Goal: Task Accomplishment & Management: Use online tool/utility

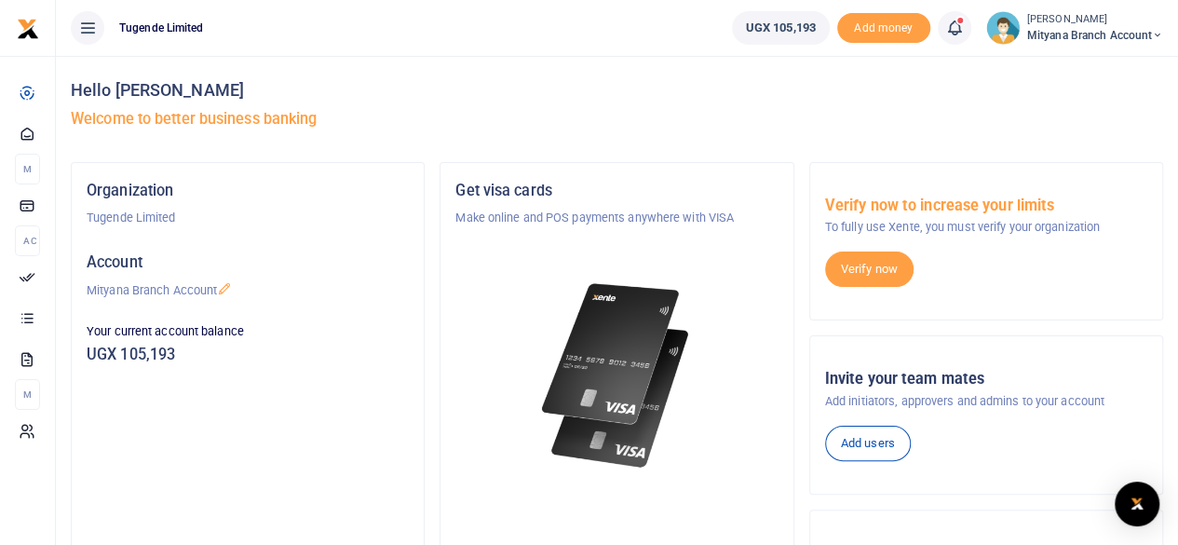
click at [817, 305] on div "Verify now to increase your limits To fully use Xente, you must verify your org…" at bounding box center [986, 241] width 354 height 159
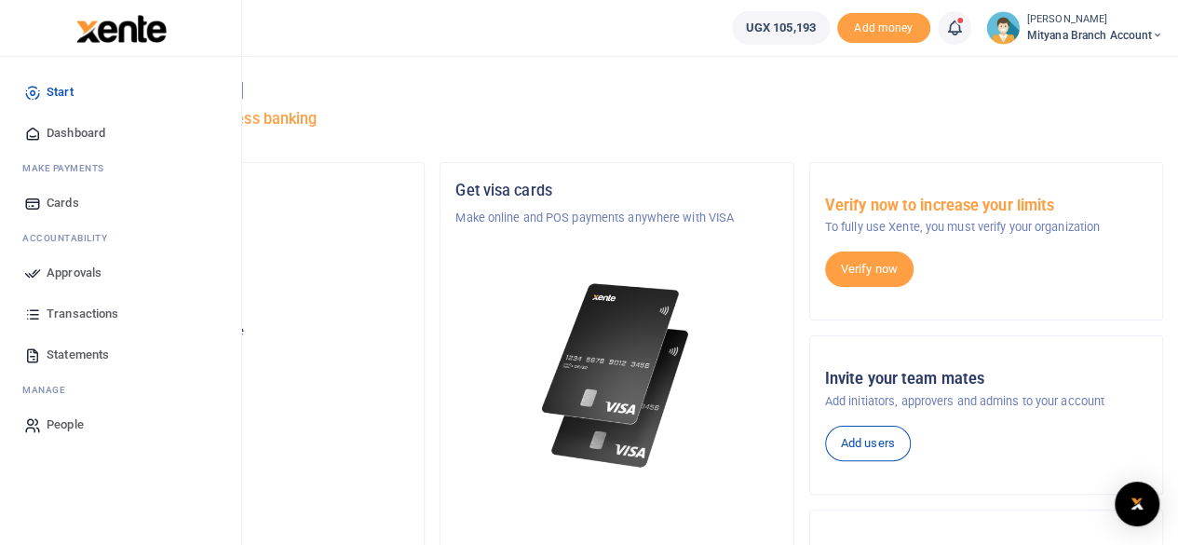
click at [58, 267] on span "Approvals" at bounding box center [74, 273] width 55 height 19
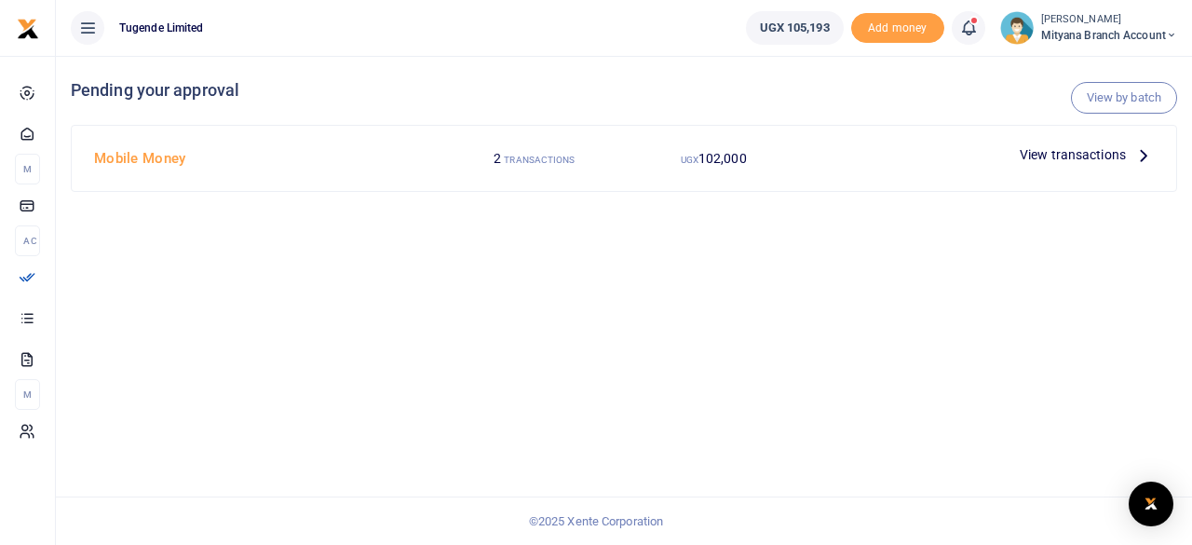
click at [1146, 153] on icon at bounding box center [1143, 154] width 20 height 20
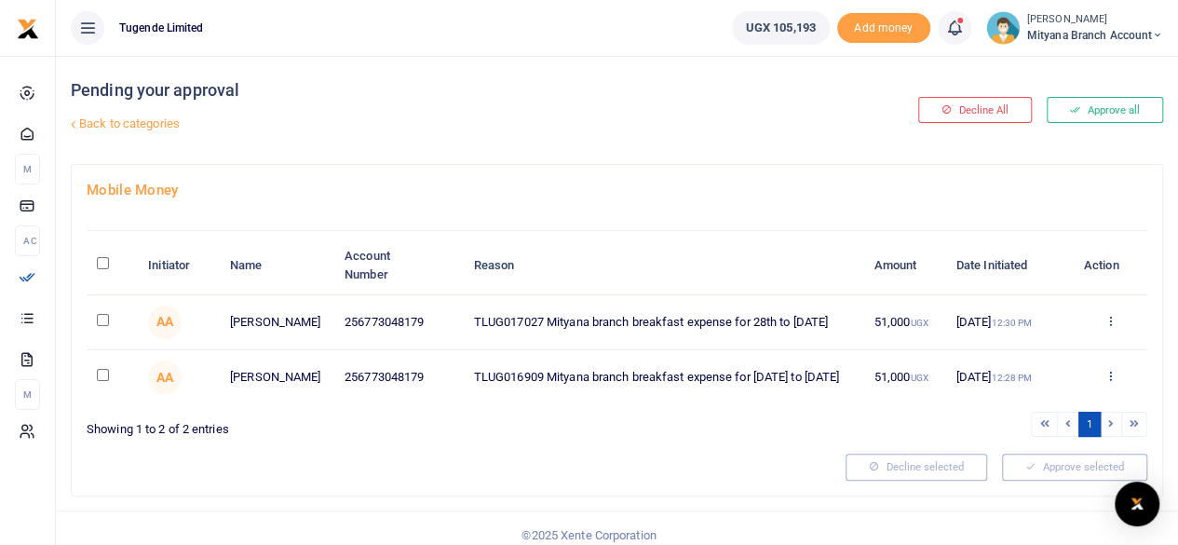
click at [1107, 377] on icon at bounding box center [1110, 375] width 12 height 13
click at [1026, 402] on link "Approve" at bounding box center [1041, 411] width 147 height 26
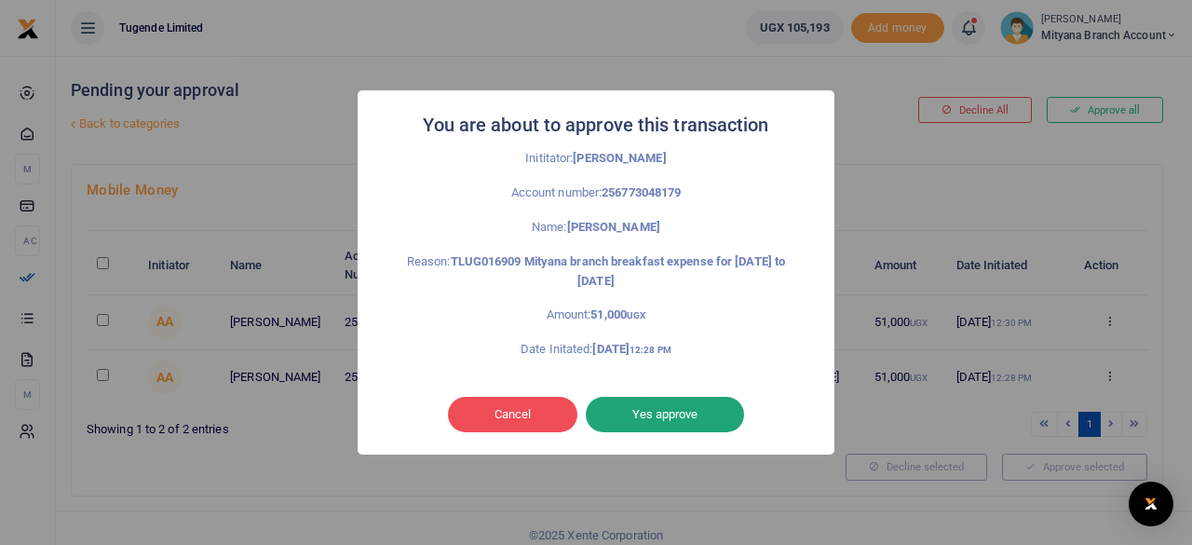
click at [680, 404] on button "Yes approve" at bounding box center [665, 414] width 158 height 35
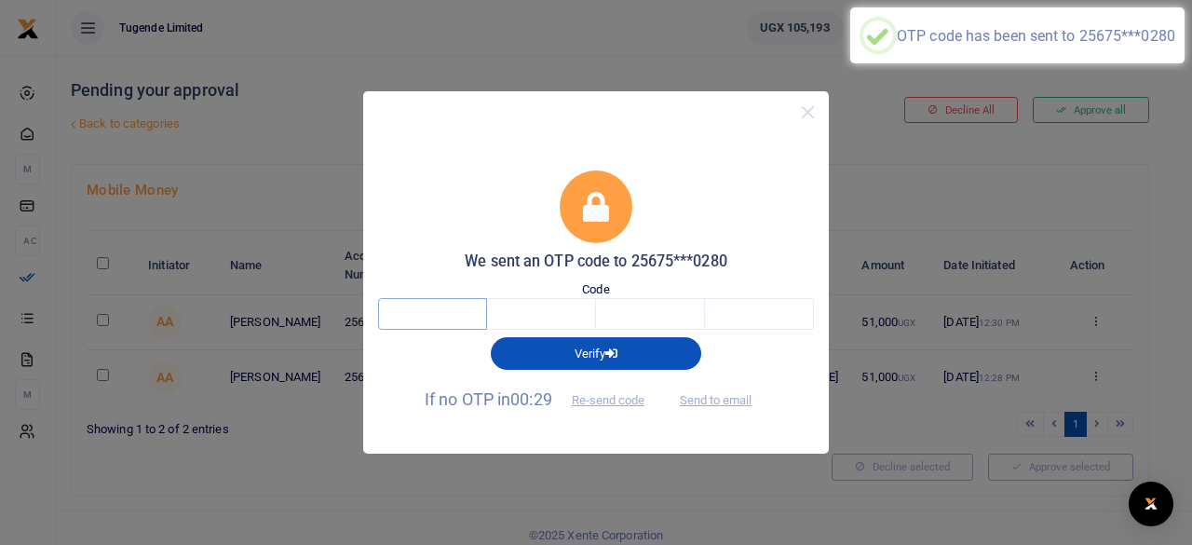
click at [433, 320] on input "text" at bounding box center [432, 314] width 109 height 32
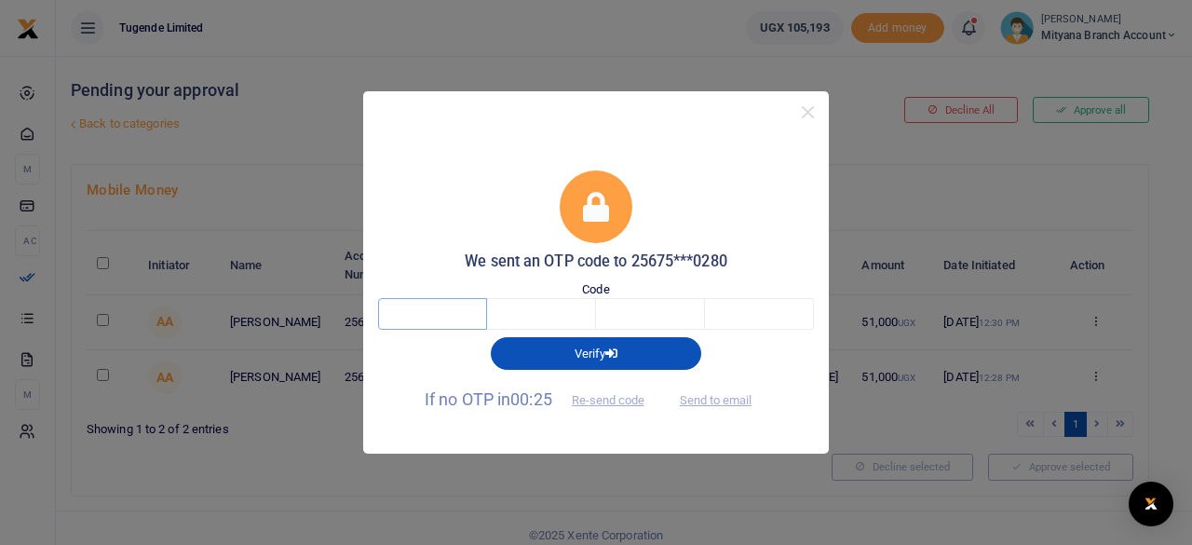
click at [442, 310] on input "text" at bounding box center [432, 314] width 109 height 32
type input "7"
type input "0"
type input "8"
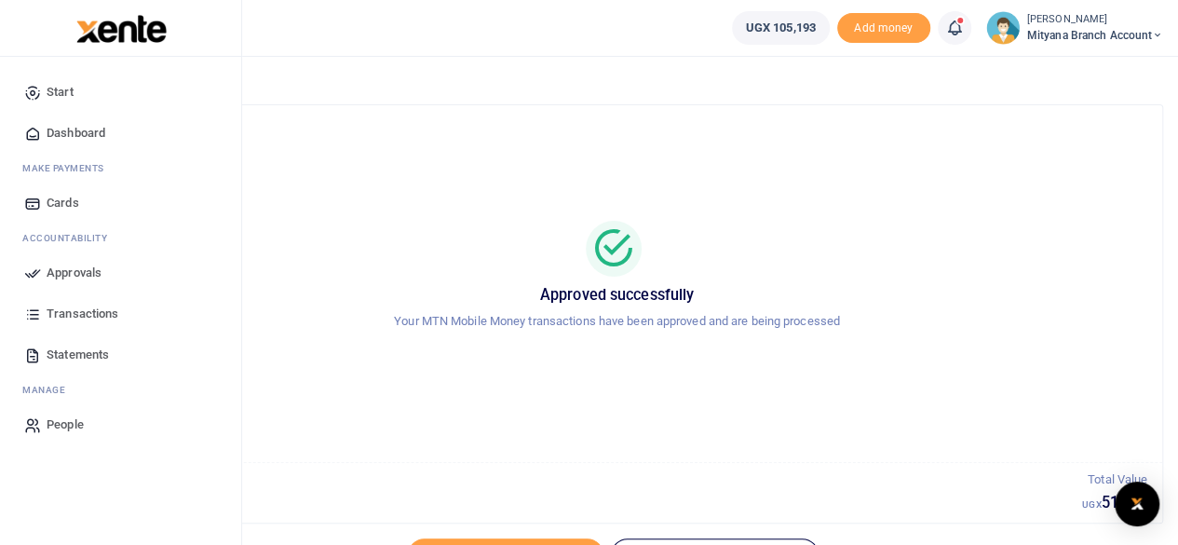
click at [75, 262] on link "Approvals" at bounding box center [120, 272] width 211 height 41
click at [69, 278] on span "Approvals" at bounding box center [74, 273] width 55 height 19
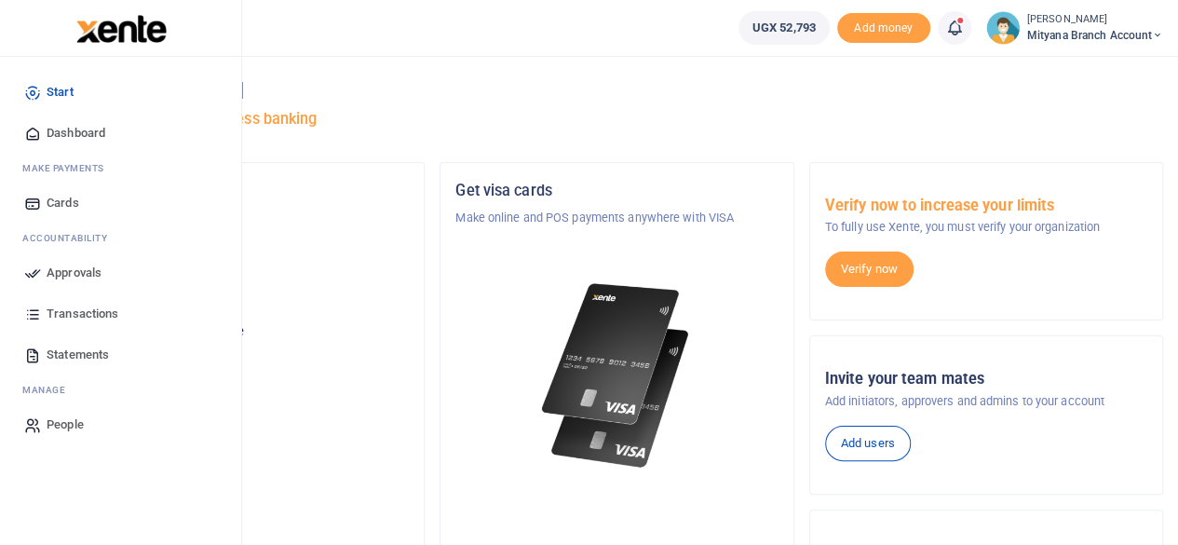
click at [77, 274] on span "Approvals" at bounding box center [74, 273] width 55 height 19
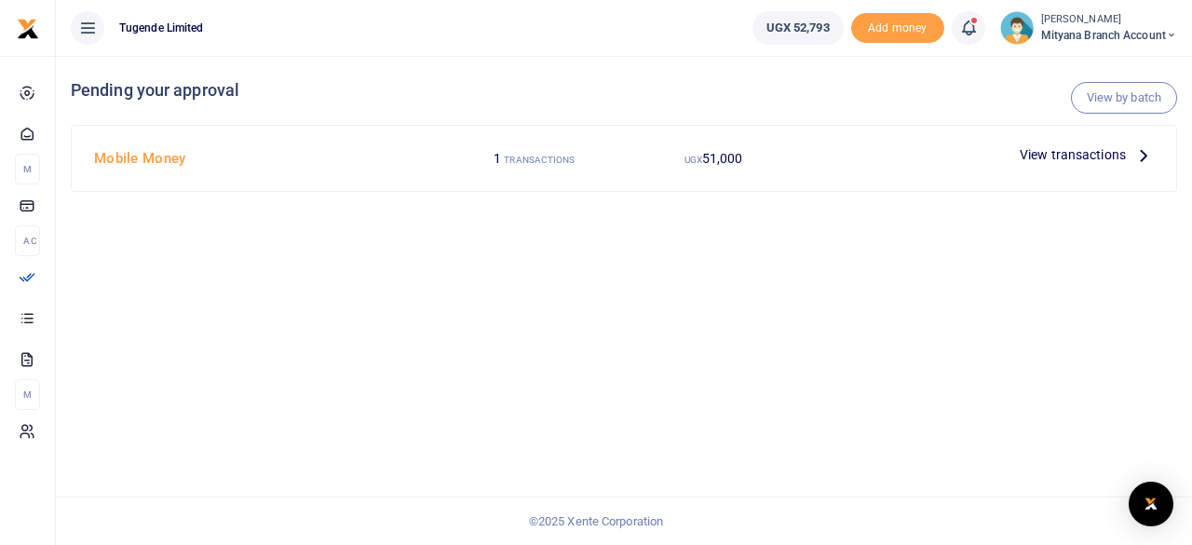
click at [1144, 157] on icon at bounding box center [1143, 154] width 20 height 20
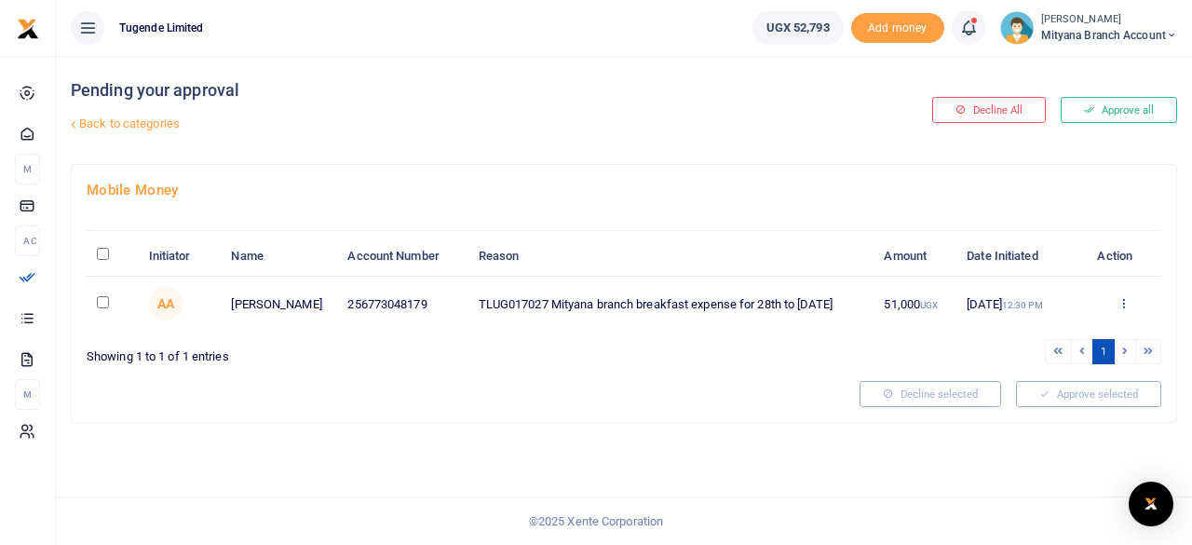
click at [1120, 309] on icon at bounding box center [1124, 302] width 12 height 13
click at [1033, 348] on link "Approve" at bounding box center [1056, 353] width 147 height 26
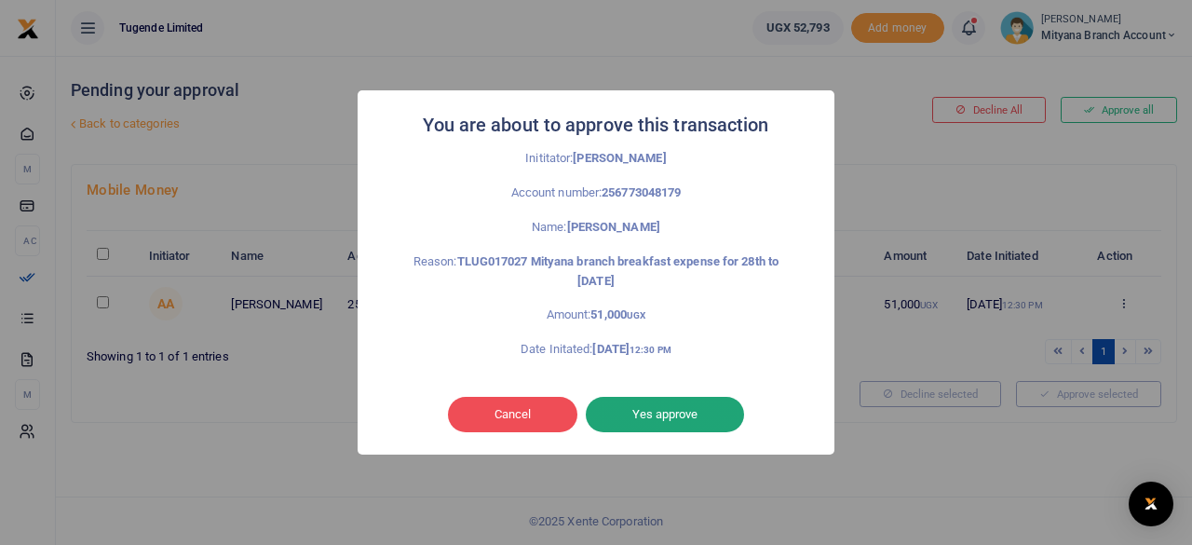
click at [654, 417] on button "Yes approve" at bounding box center [665, 414] width 158 height 35
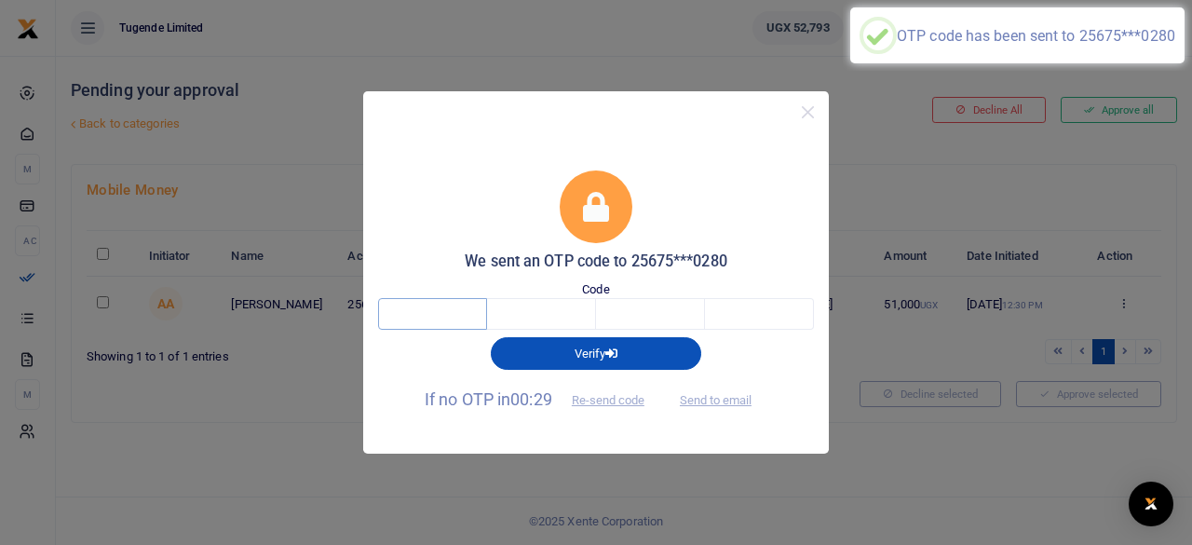
click at [421, 318] on input "text" at bounding box center [432, 314] width 109 height 32
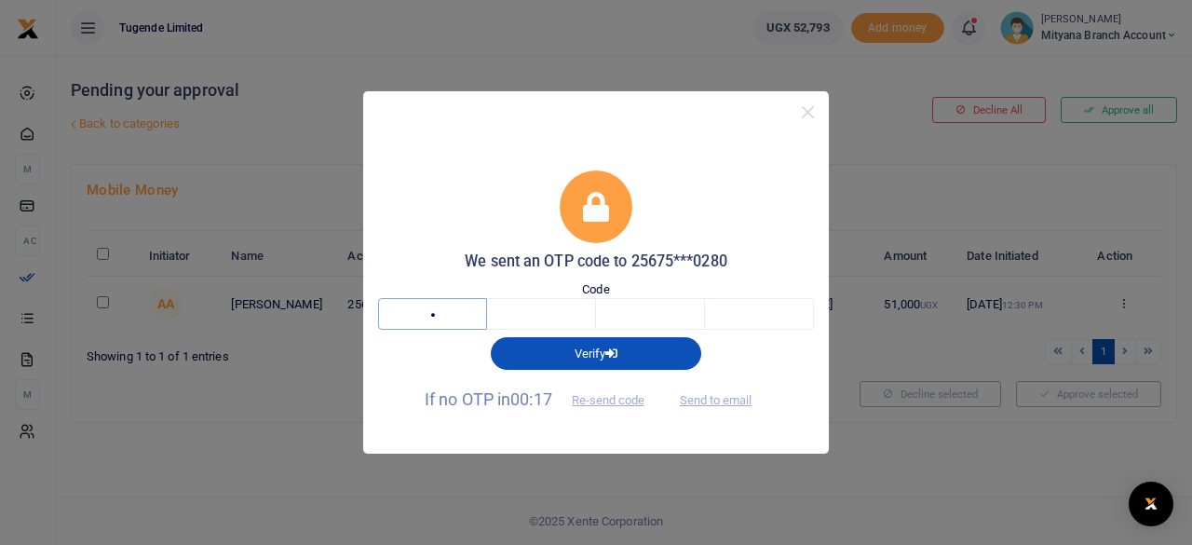
type input "1"
type input "5"
type input "1"
type input "4"
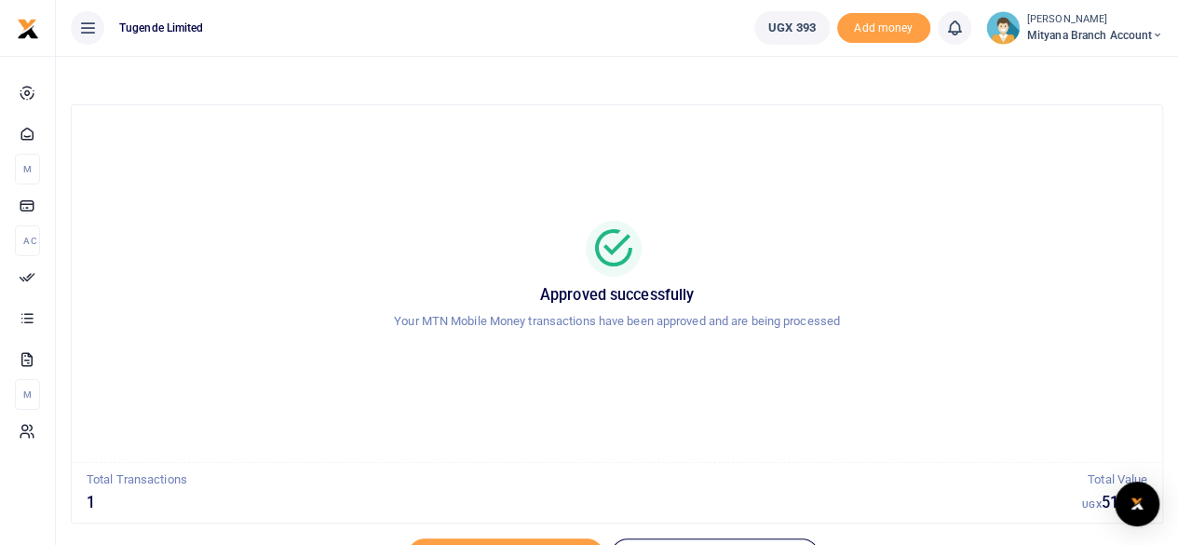
click at [421, 318] on p "Your MTN Mobile Money transactions have been approved and are being processed" at bounding box center [617, 322] width 1046 height 20
